Goal: Task Accomplishment & Management: Complete application form

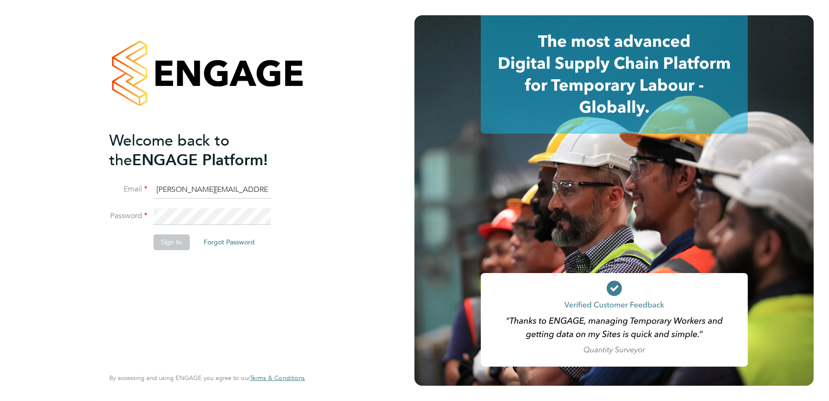
click at [181, 191] on input "sasha.baird@pretiumresourcing.co.uk" at bounding box center [212, 189] width 118 height 17
drag, startPoint x: 195, startPoint y: 186, endPoint x: -54, endPoint y: 146, distance: 252.3
click at [0, 146] on html "Welcome back to the ENGAGE Platform! Email sasha.baird@pretiumresourcing.co.uk …" at bounding box center [414, 200] width 829 height 401
type input "bgis@pretiumresourcing.co.uk"
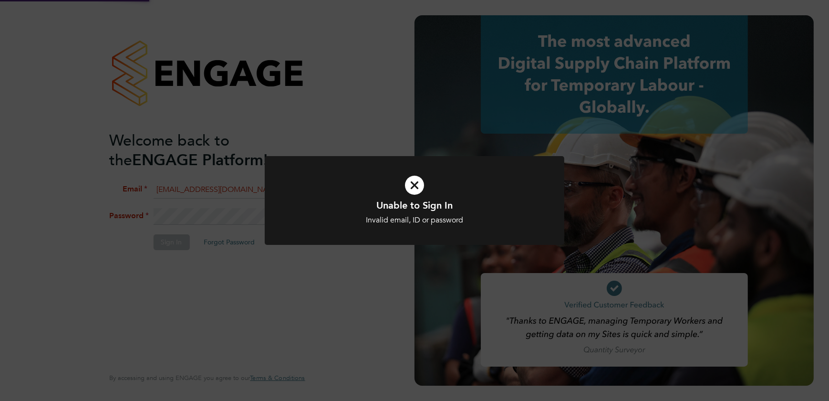
click at [258, 28] on div "Unable to Sign In Invalid email, ID or password Cancel Okay" at bounding box center [414, 200] width 829 height 401
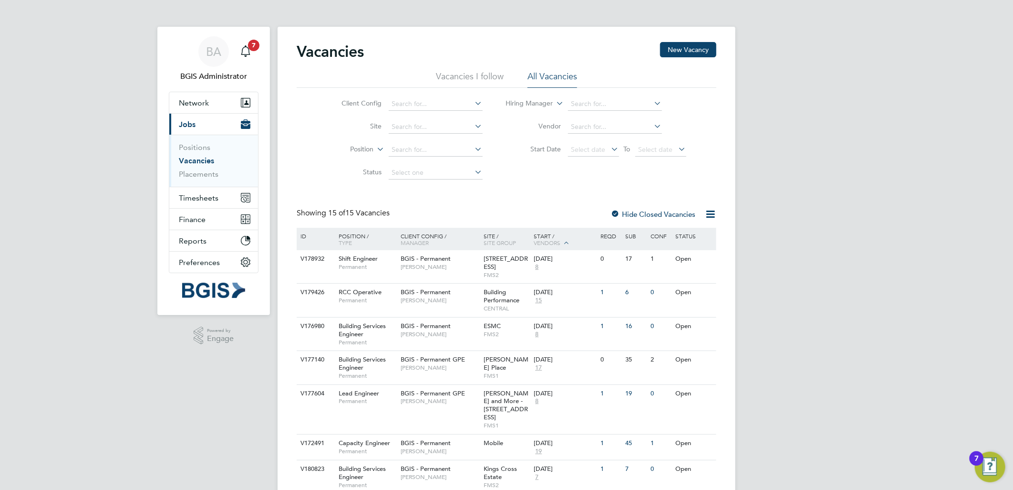
click at [582, 188] on div "Vacancies New Vacancy Vacancies I follow All Vacancies Client Config Site Posit…" at bounding box center [507, 410] width 420 height 737
drag, startPoint x: 670, startPoint y: 238, endPoint x: 269, endPoint y: 183, distance: 404.5
click at [269, 183] on div "BA BGIS Administrator Notifications 7 Applications: Network Team Members Busine…" at bounding box center [506, 406] width 1013 height 813
click at [447, 35] on div "Vacancies New Vacancy Vacancies I follow All Vacancies Client Config Site Posit…" at bounding box center [507, 412] width 458 height 771
click at [360, 151] on label "Position" at bounding box center [346, 150] width 55 height 10
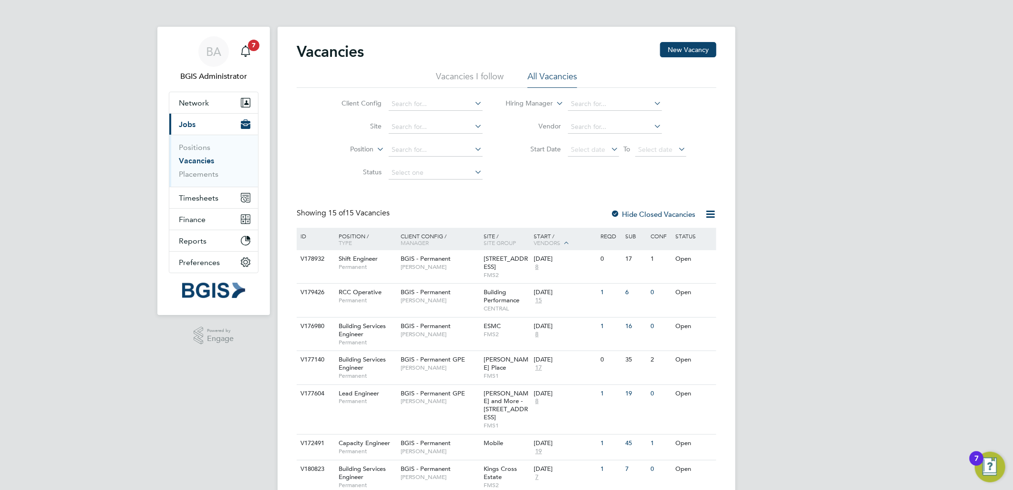
click at [355, 175] on li "Type" at bounding box center [344, 173] width 59 height 12
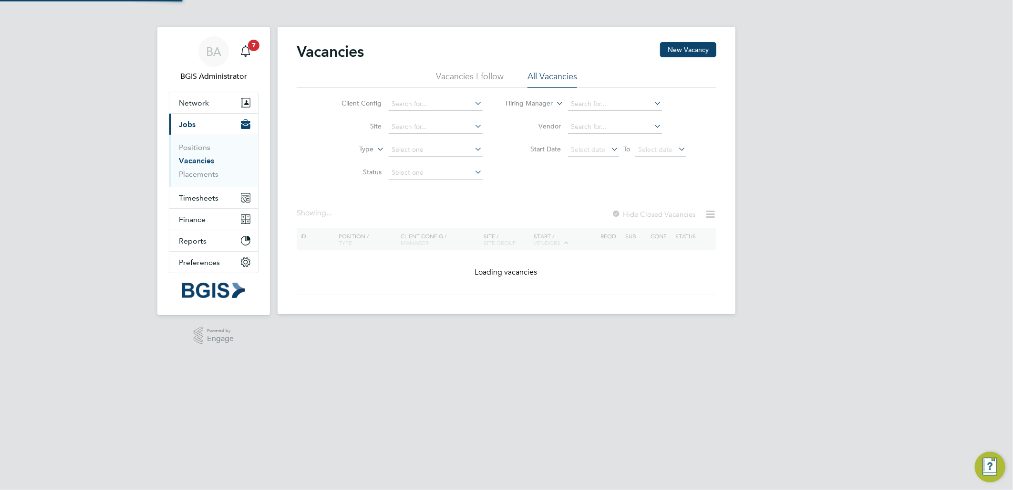
click at [421, 150] on input at bounding box center [436, 149] width 94 height 13
click at [421, 165] on li "Temporary" at bounding box center [435, 163] width 95 height 12
type input "Temporary"
click at [436, 147] on input at bounding box center [436, 149] width 94 height 13
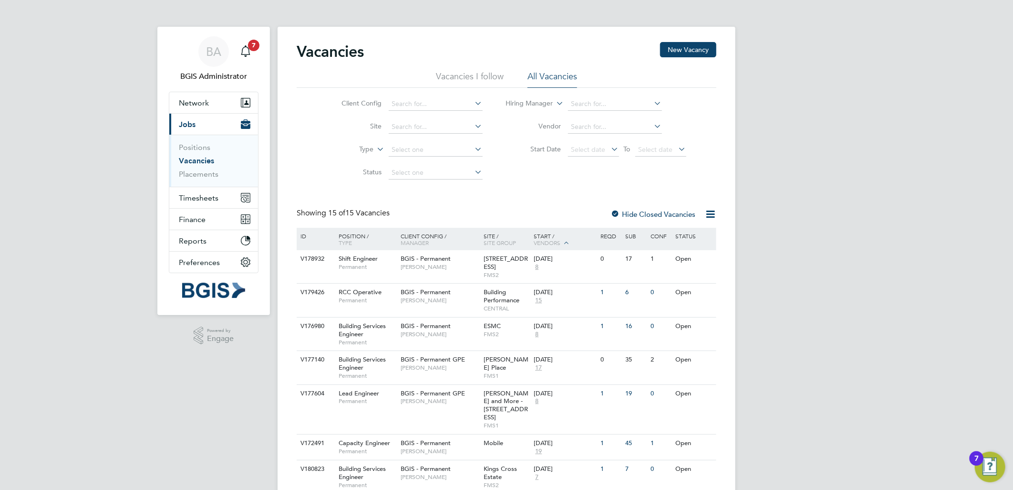
click at [442, 158] on li "Temporary" at bounding box center [435, 163] width 95 height 12
type input "Temporary"
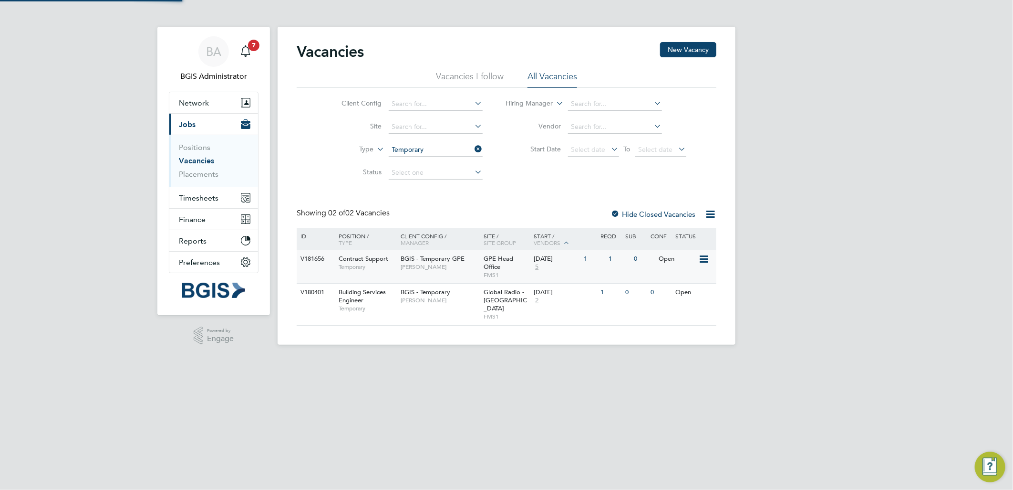
click at [450, 260] on span "BGIS - Temporary GPE" at bounding box center [433, 258] width 64 height 8
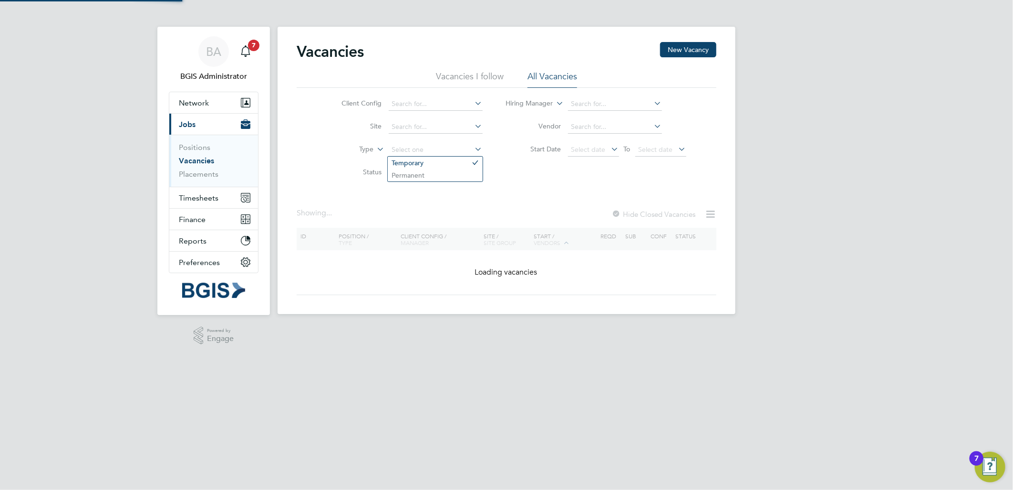
click at [443, 156] on div "Vacancies New Vacancy Vacancies I follow All Vacancies Client Config Site Type …" at bounding box center [507, 170] width 458 height 287
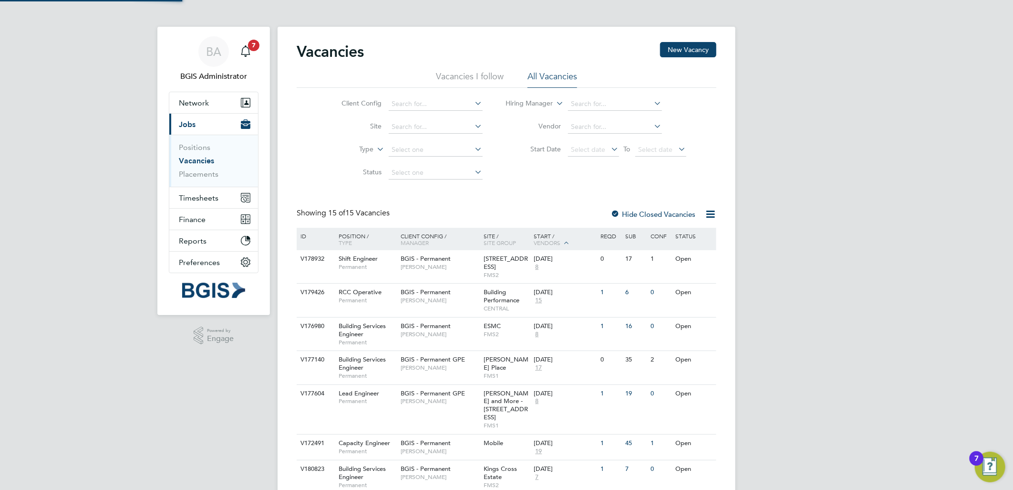
click at [414, 173] on li "Permanent" at bounding box center [435, 175] width 95 height 12
type input "Permanent"
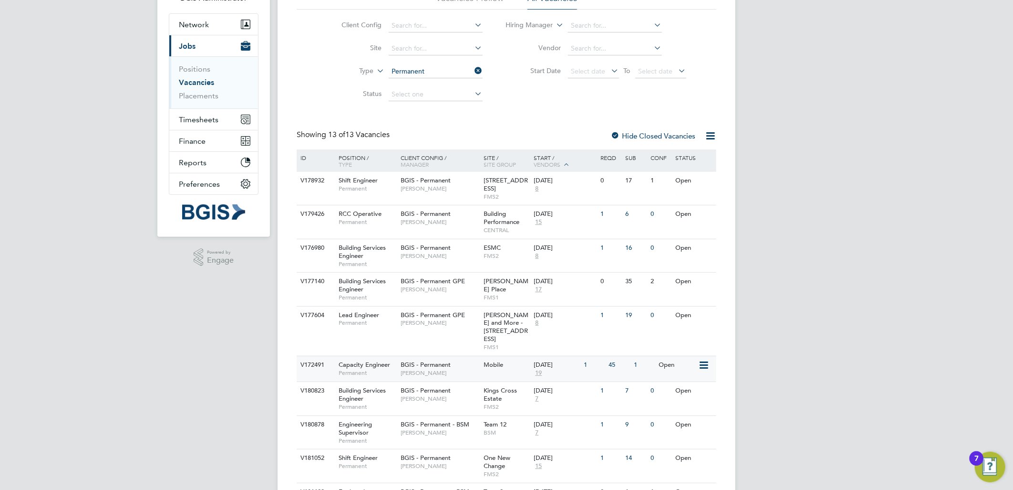
scroll to position [212, 0]
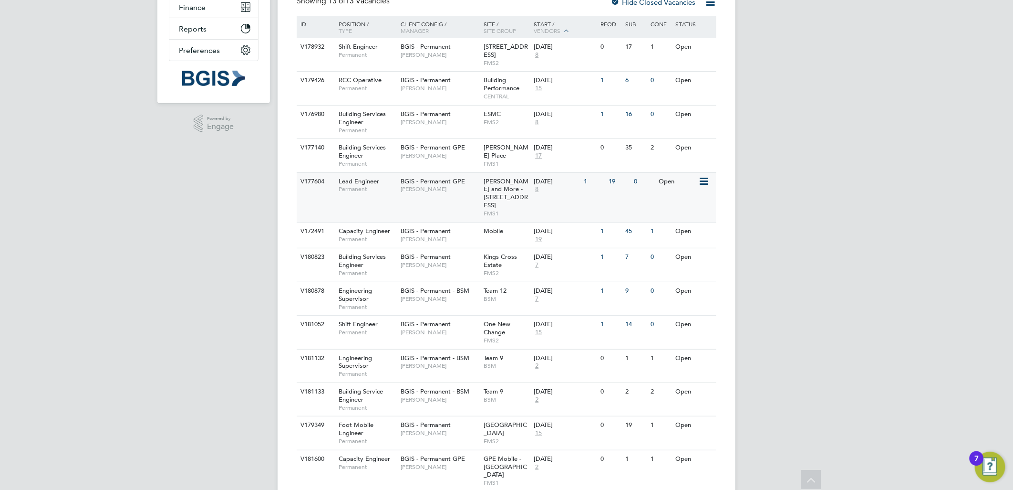
click at [460, 198] on div "V177604 Lead Engineer Permanent BGIS - Permanent GPE Patrick Ridgway Wells and …" at bounding box center [507, 197] width 420 height 50
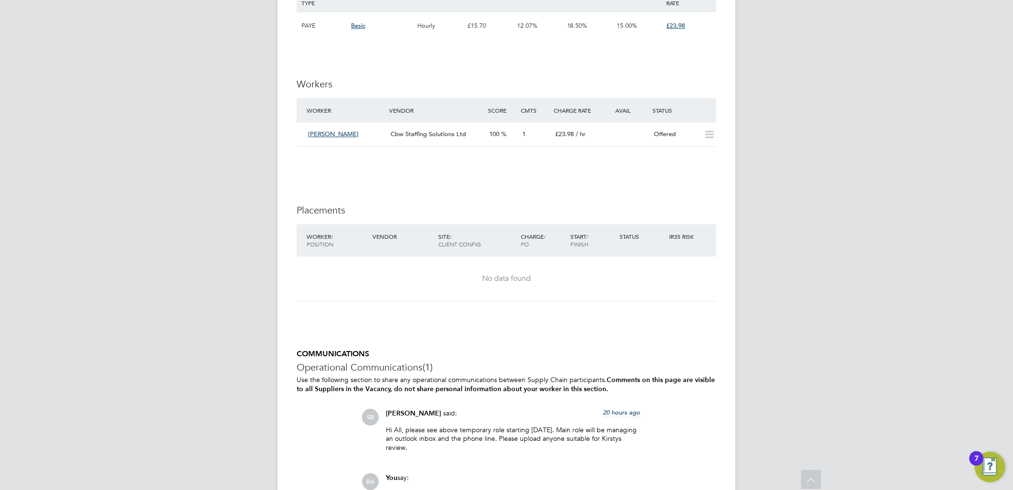
scroll to position [1739, 0]
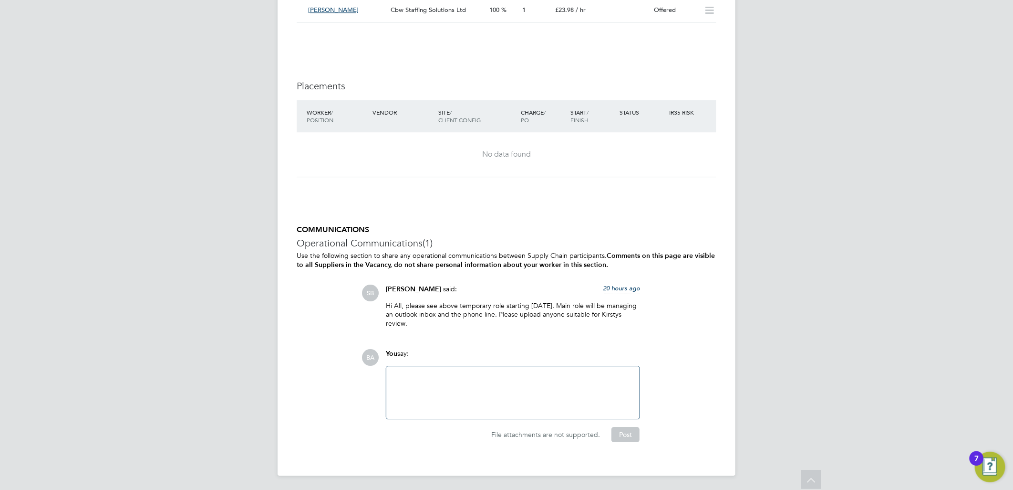
click at [433, 393] on div at bounding box center [513, 392] width 242 height 41
click at [630, 433] on button "Post" at bounding box center [626, 434] width 28 height 15
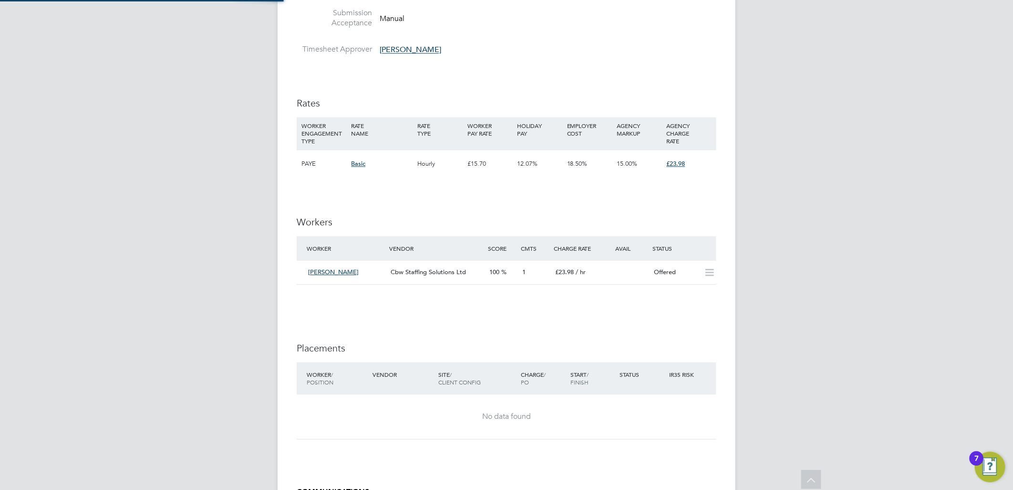
scroll to position [1473, 0]
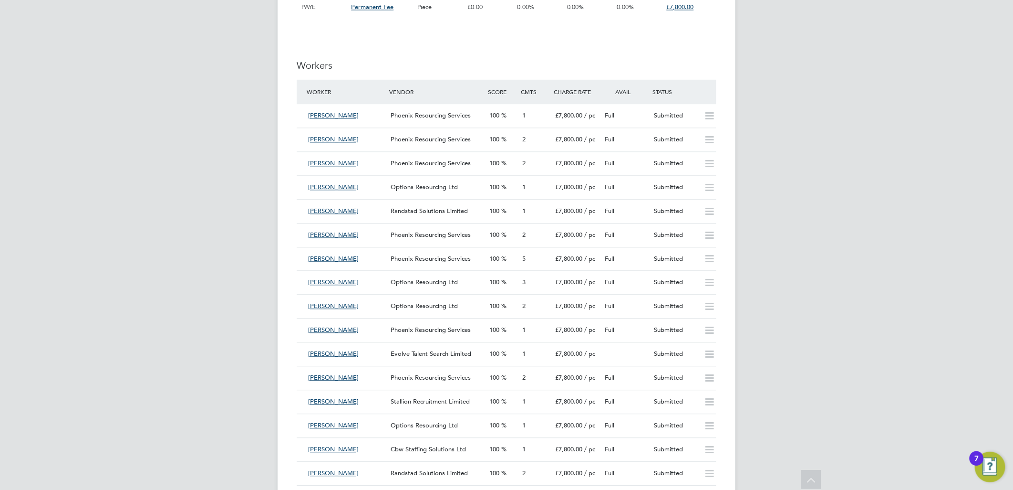
click at [932, 236] on div "BA BGIS Administrator Notifications 7 Applications: Network Team Members Busine…" at bounding box center [506, 29] width 1013 height 2603
